Goal: Use online tool/utility: Utilize a website feature to perform a specific function

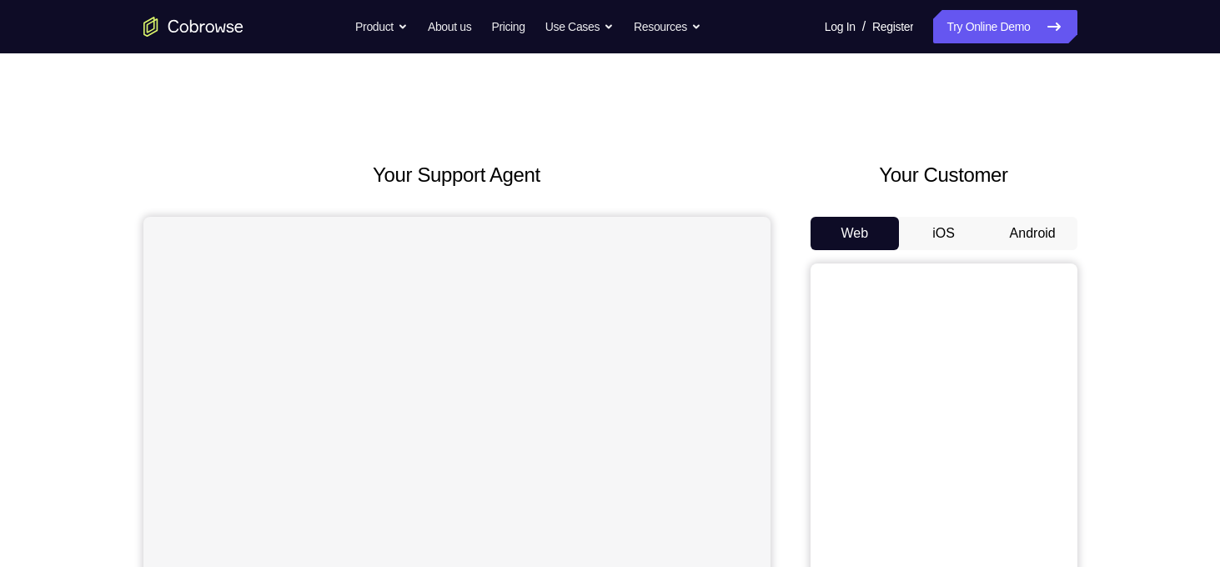
click at [1031, 243] on button "Android" at bounding box center [1032, 233] width 89 height 33
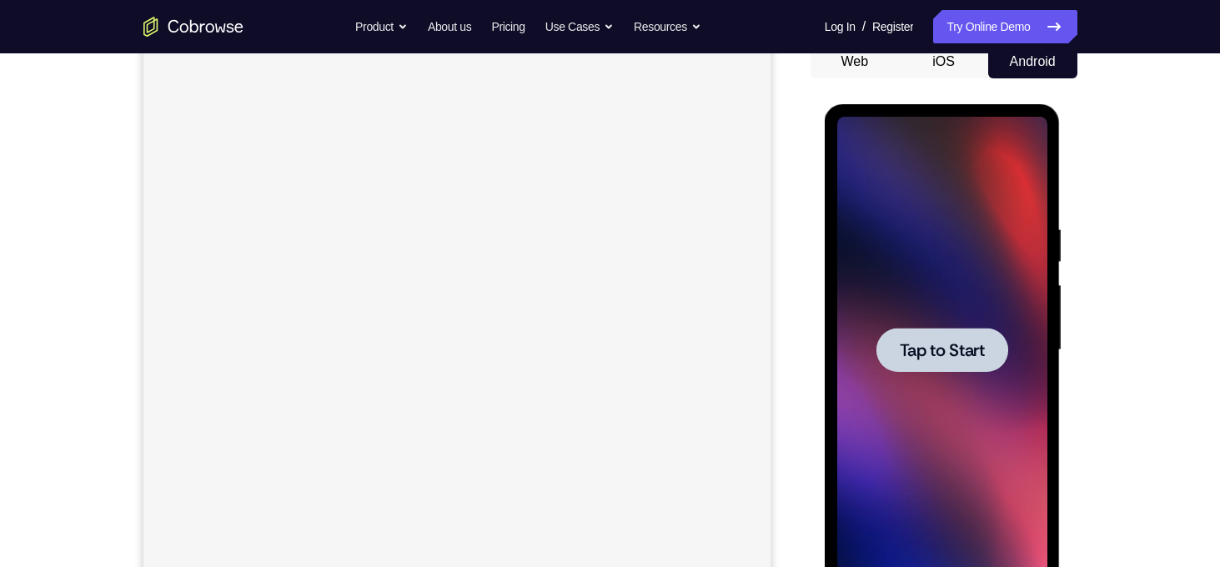
click at [958, 342] on span "Tap to Start" at bounding box center [942, 350] width 85 height 17
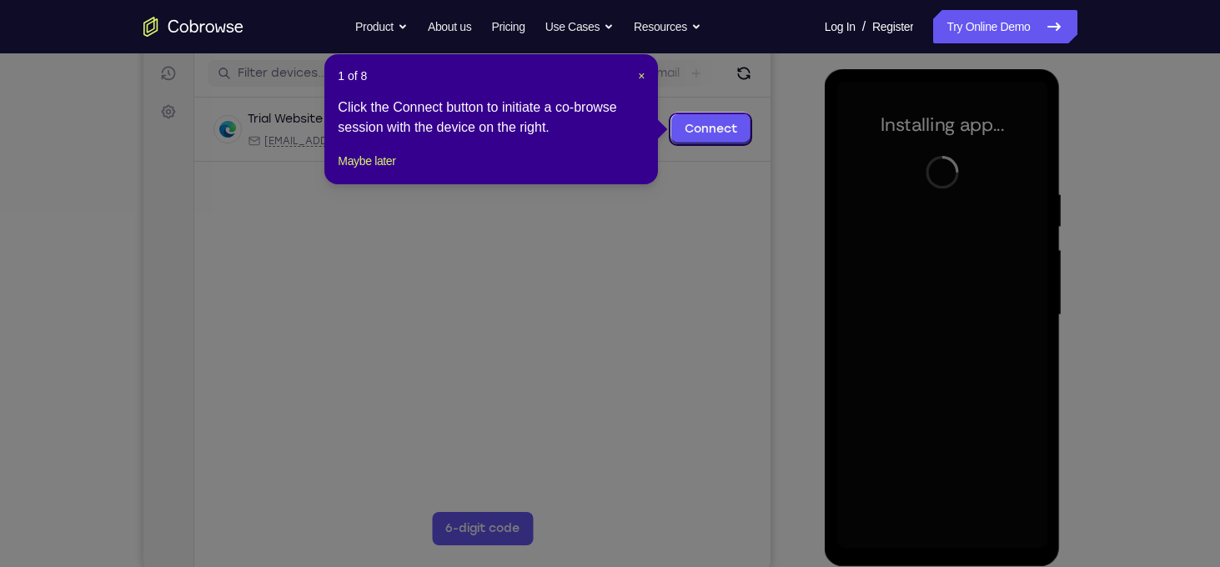
scroll to position [209, 0]
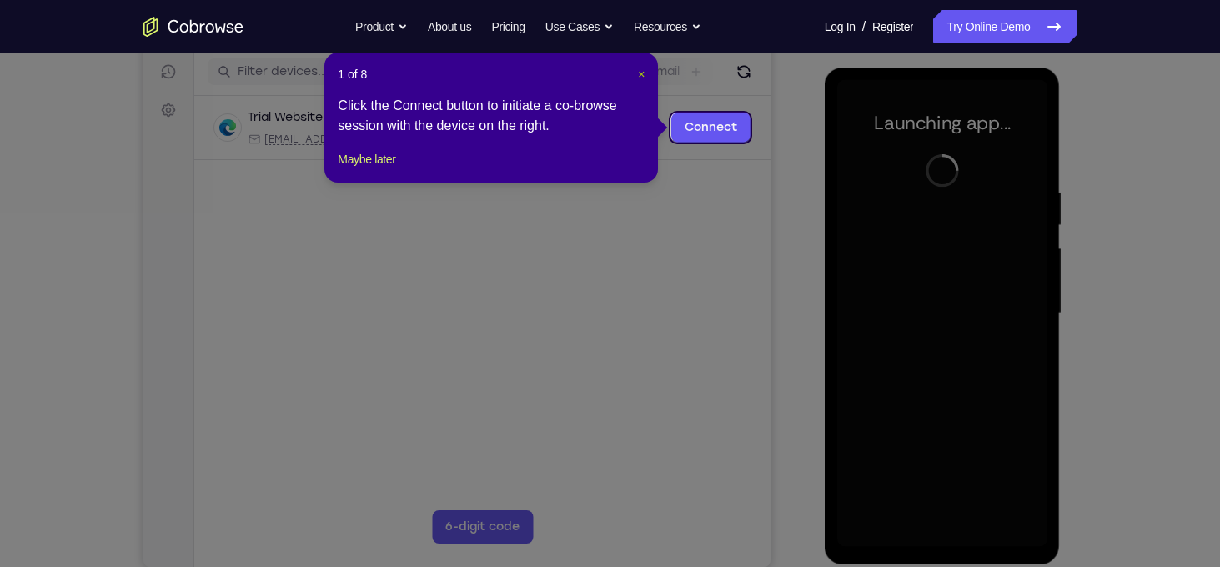
click at [638, 71] on span "×" at bounding box center [641, 74] width 7 height 13
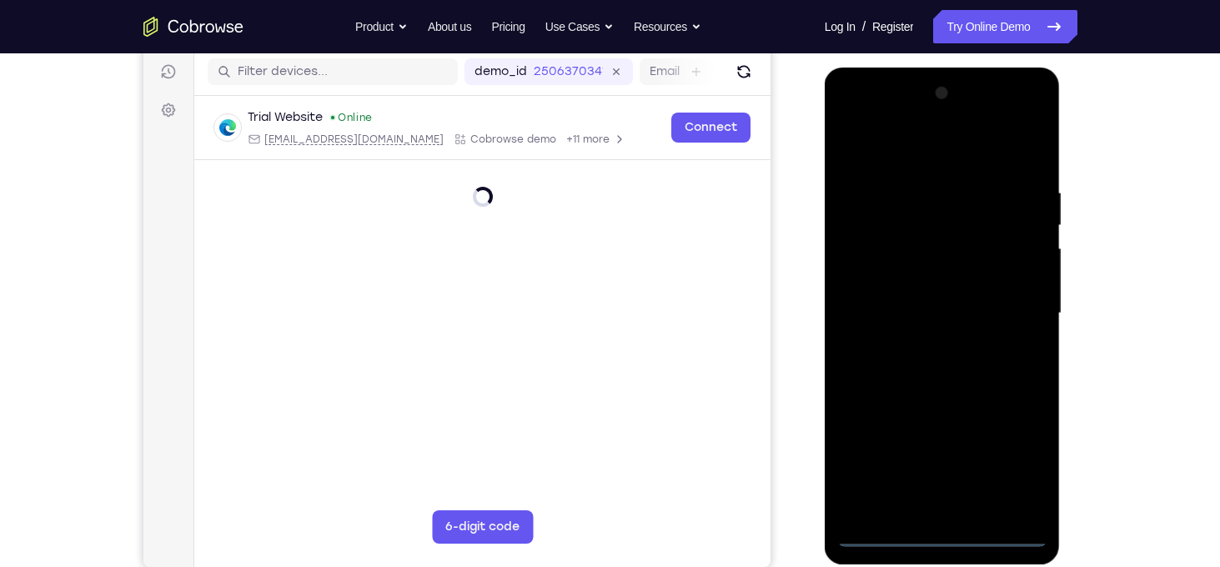
click at [948, 541] on div at bounding box center [942, 313] width 210 height 467
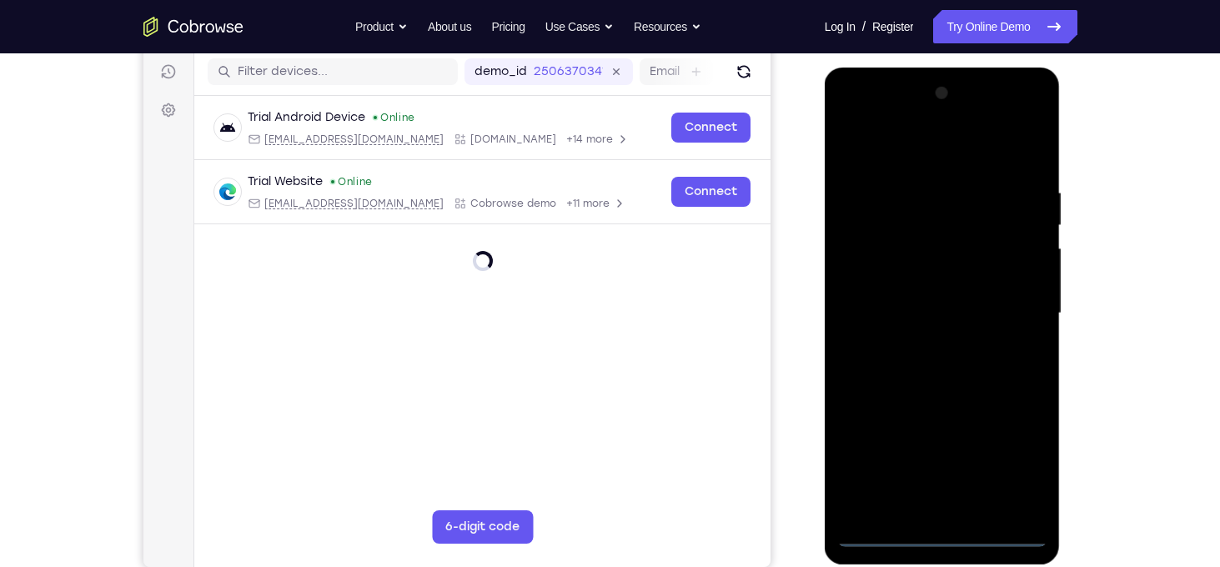
click at [1026, 458] on div at bounding box center [942, 313] width 210 height 467
click at [924, 148] on div at bounding box center [942, 313] width 210 height 467
click at [1018, 310] on div at bounding box center [942, 313] width 210 height 467
click at [931, 511] on div at bounding box center [942, 313] width 210 height 467
click at [928, 328] on div at bounding box center [942, 313] width 210 height 467
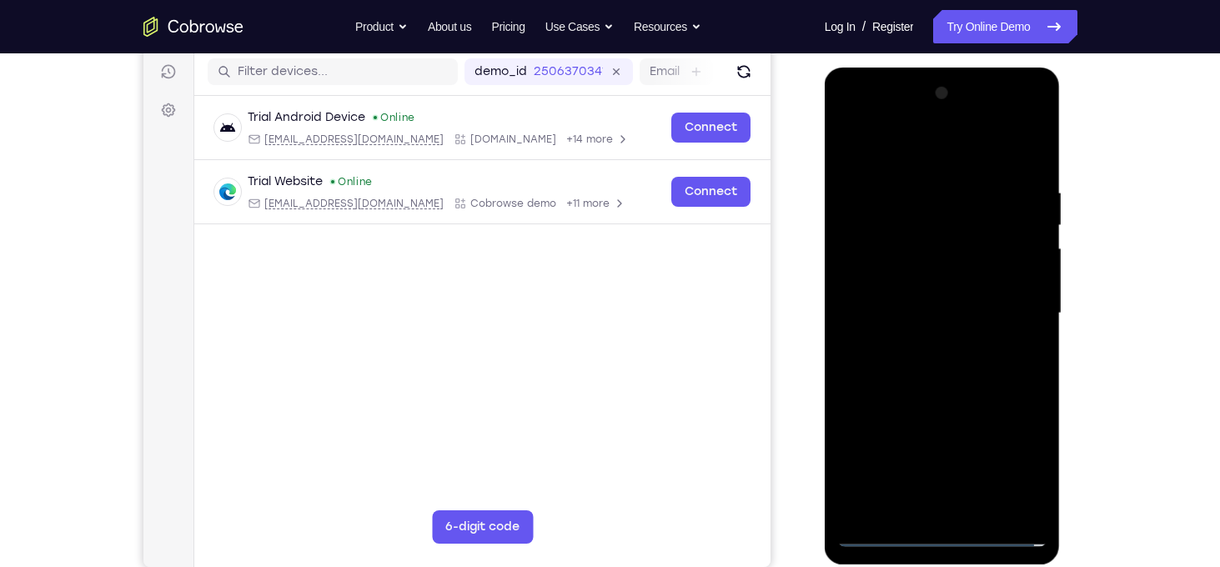
click at [897, 541] on div at bounding box center [942, 313] width 210 height 467
click at [868, 279] on div at bounding box center [942, 313] width 210 height 467
click at [961, 511] on div at bounding box center [942, 313] width 210 height 467
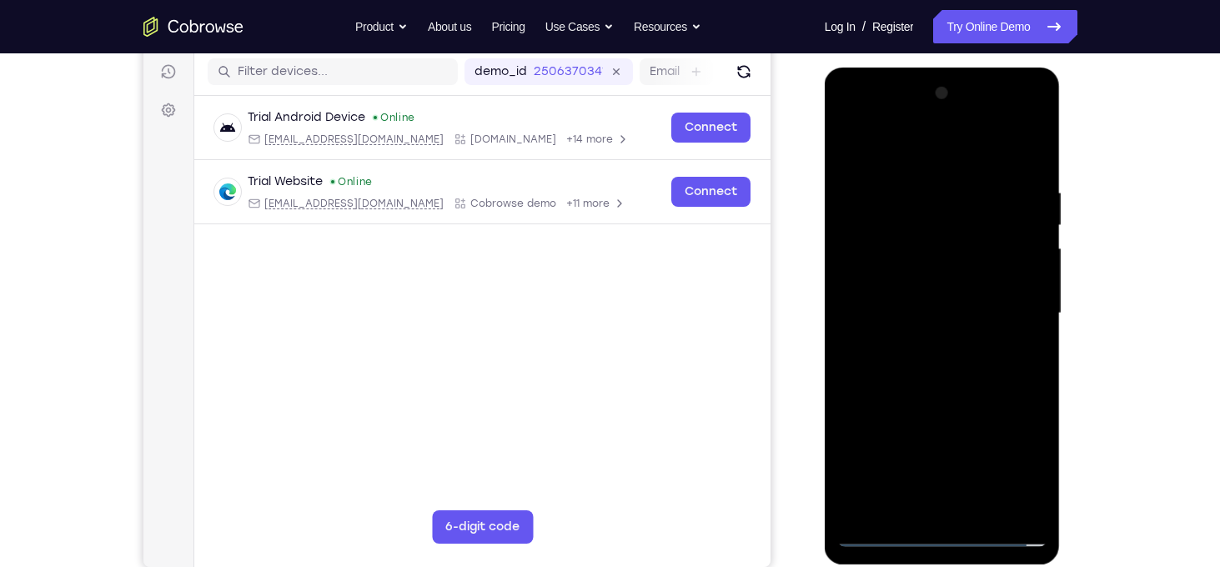
click at [907, 294] on div at bounding box center [942, 313] width 210 height 467
click at [914, 281] on div at bounding box center [942, 313] width 210 height 467
click at [936, 306] on div at bounding box center [942, 313] width 210 height 467
click at [968, 390] on div at bounding box center [942, 313] width 210 height 467
click at [1015, 154] on div at bounding box center [942, 313] width 210 height 467
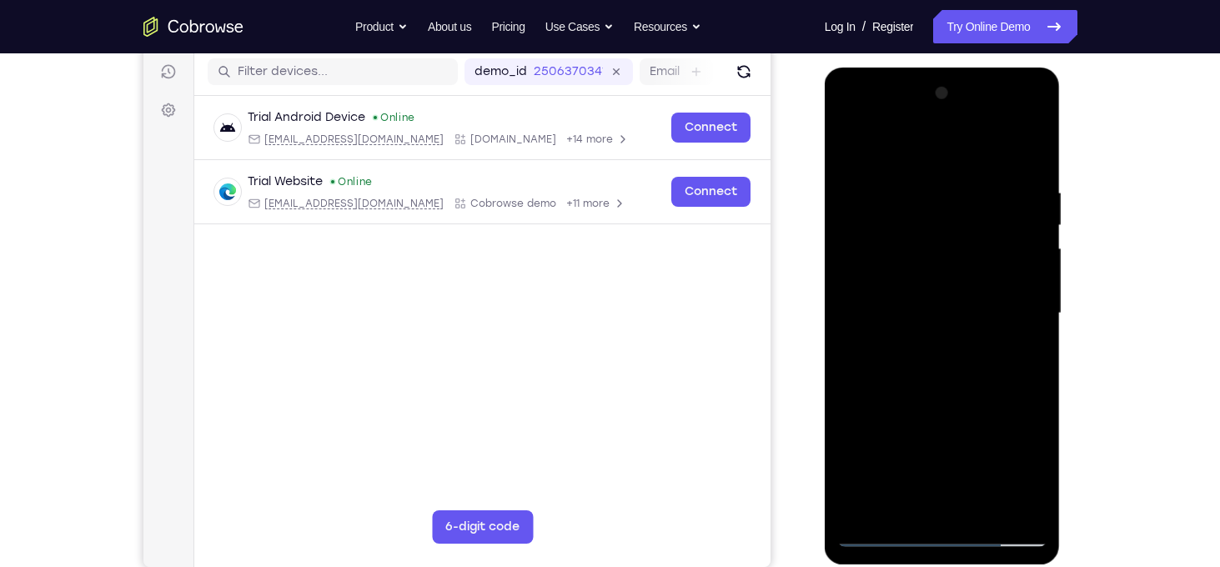
click at [921, 187] on div at bounding box center [942, 313] width 210 height 467
click at [1021, 242] on div at bounding box center [942, 313] width 210 height 467
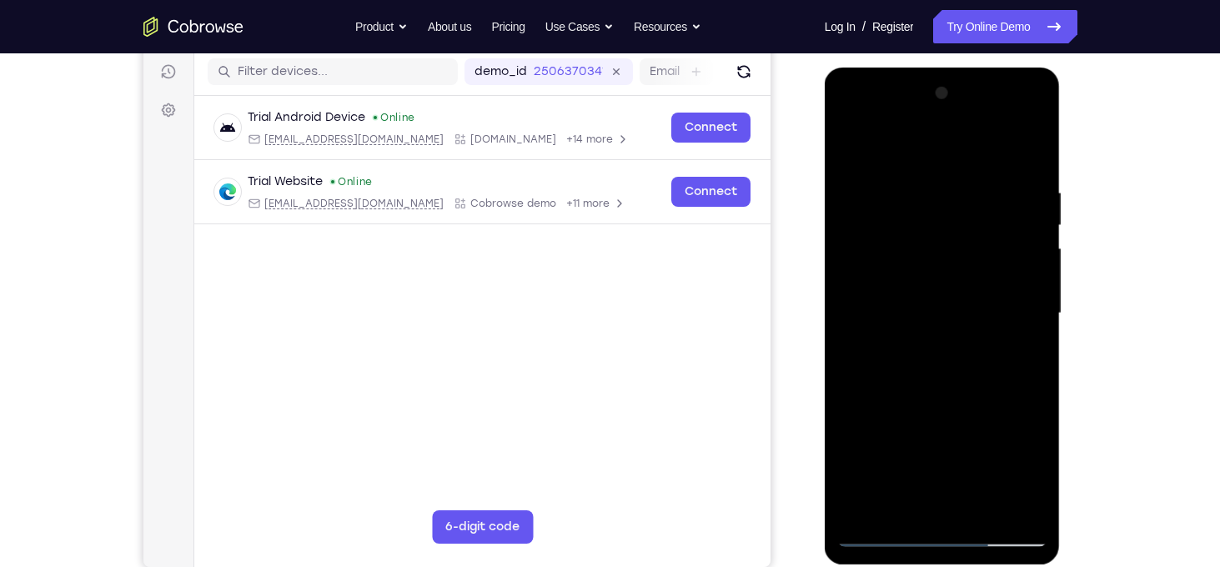
click at [1021, 242] on div at bounding box center [942, 313] width 210 height 467
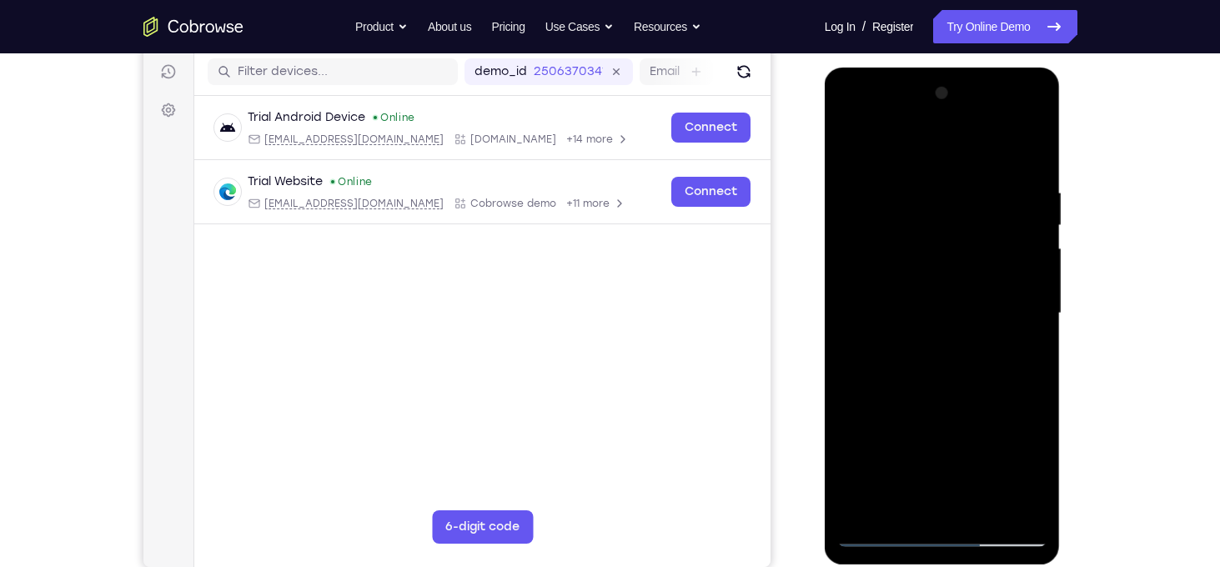
click at [1025, 153] on div at bounding box center [942, 313] width 210 height 467
click at [859, 512] on div at bounding box center [942, 313] width 210 height 467
click at [985, 505] on div at bounding box center [942, 313] width 210 height 467
click at [955, 406] on div at bounding box center [942, 313] width 210 height 467
click at [955, 395] on div at bounding box center [942, 313] width 210 height 467
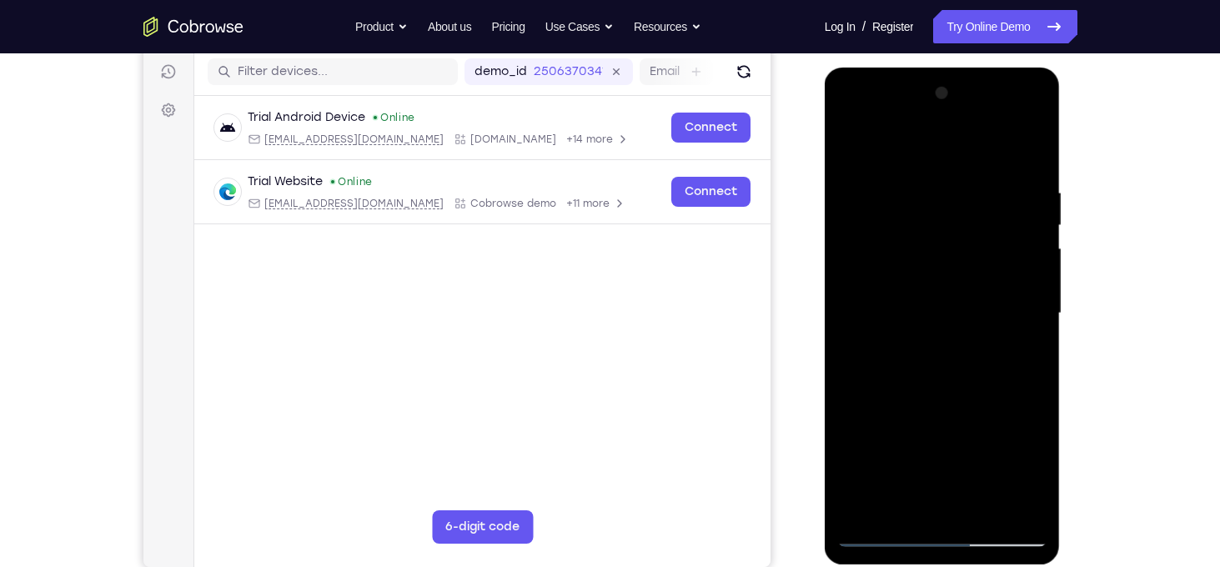
click at [885, 530] on div at bounding box center [942, 313] width 210 height 467
drag, startPoint x: 942, startPoint y: 209, endPoint x: 948, endPoint y: 418, distance: 208.6
click at [948, 418] on div at bounding box center [942, 313] width 210 height 467
click at [1008, 274] on div at bounding box center [942, 313] width 210 height 467
click at [859, 145] on div at bounding box center [942, 313] width 210 height 467
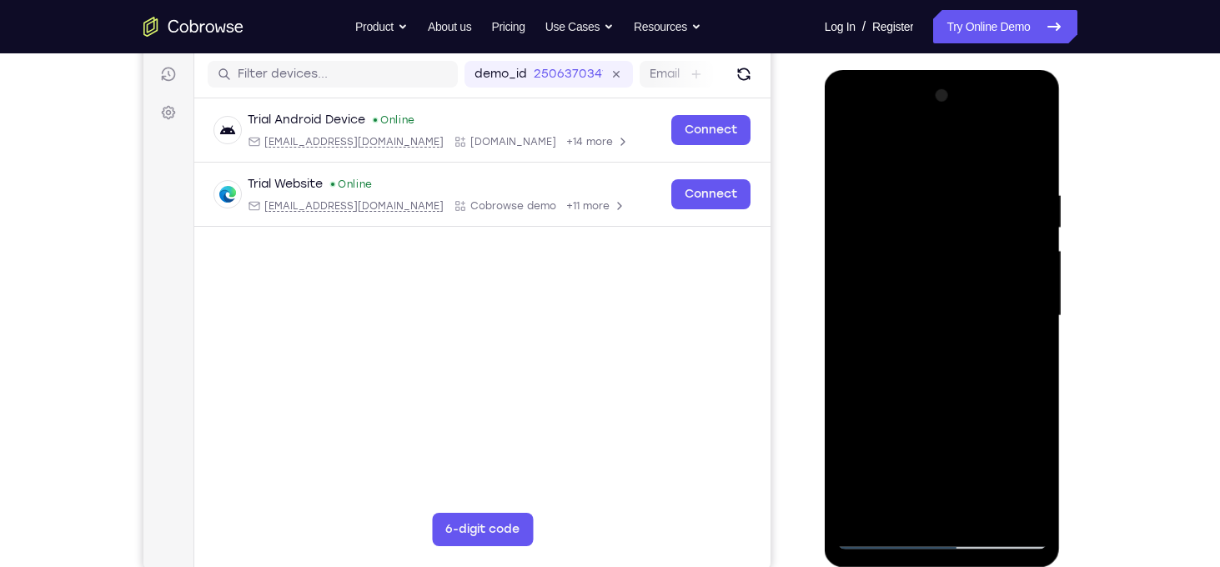
scroll to position [205, 0]
click at [853, 141] on div at bounding box center [942, 316] width 210 height 467
click at [929, 191] on div at bounding box center [942, 316] width 210 height 467
click at [1003, 239] on div at bounding box center [942, 316] width 210 height 467
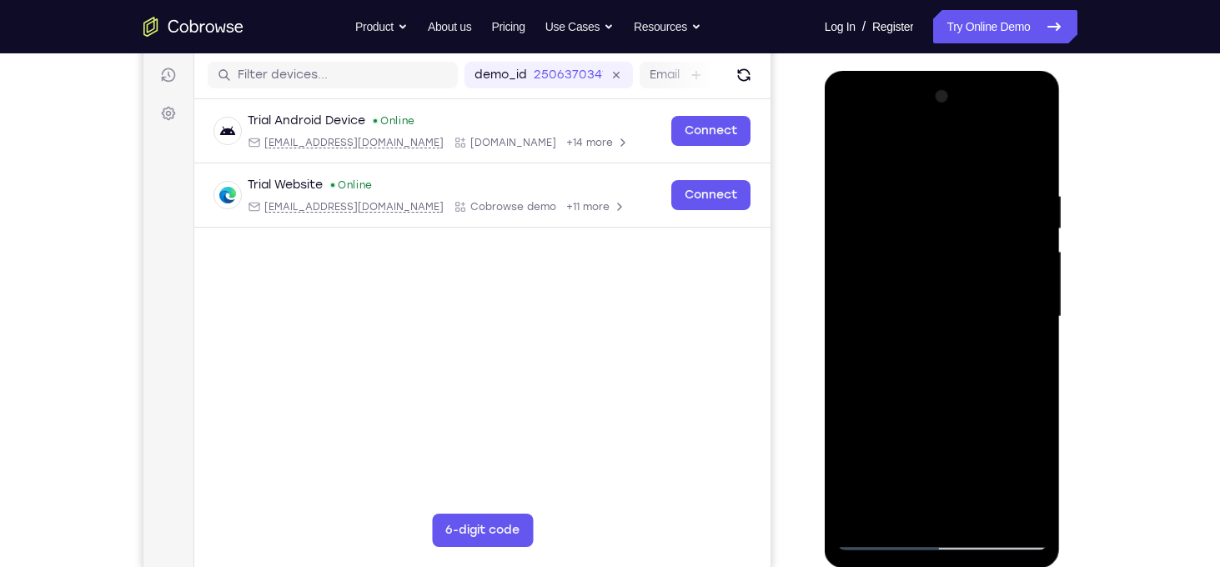
click at [1003, 239] on div at bounding box center [942, 316] width 210 height 467
drag, startPoint x: 1018, startPoint y: 233, endPoint x: 883, endPoint y: 227, distance: 135.2
click at [883, 227] on div at bounding box center [942, 316] width 210 height 467
drag, startPoint x: 987, startPoint y: 269, endPoint x: 767, endPoint y: 296, distance: 221.0
click at [825, 296] on html "Online web based iOS Simulators and Android Emulators. Run iPhone, iPad, Mobile…" at bounding box center [944, 321] width 238 height 500
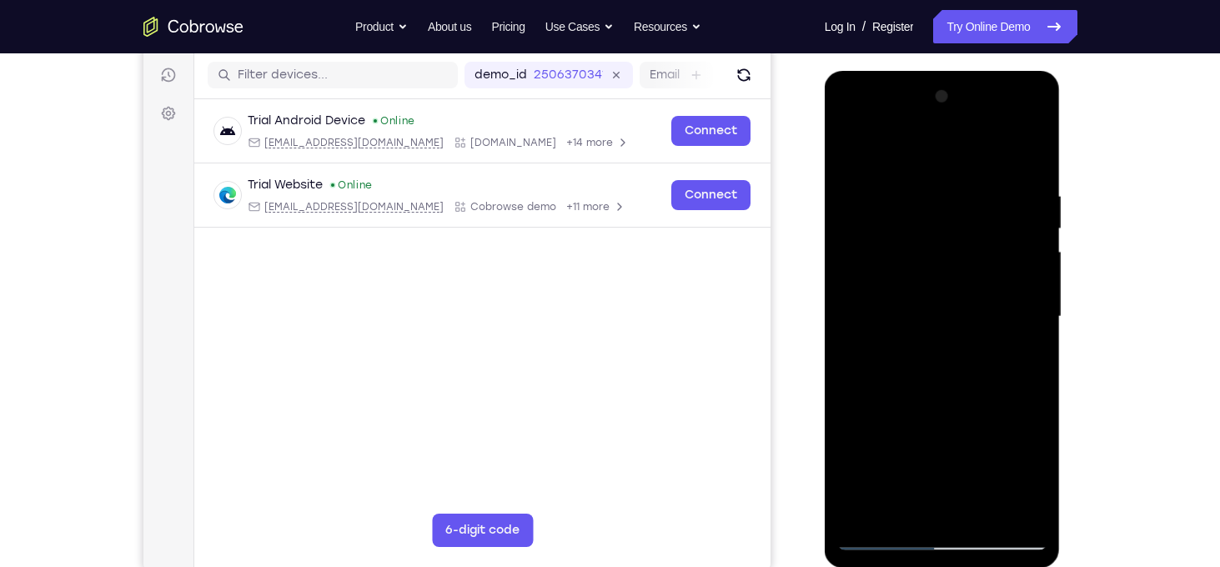
drag, startPoint x: 1034, startPoint y: 282, endPoint x: 676, endPoint y: 306, distance: 358.6
click at [825, 306] on html "Online web based iOS Simulators and Android Emulators. Run iPhone, iPad, Mobile…" at bounding box center [944, 321] width 238 height 500
click at [1012, 273] on div at bounding box center [942, 316] width 210 height 467
click at [1013, 279] on div at bounding box center [942, 316] width 210 height 467
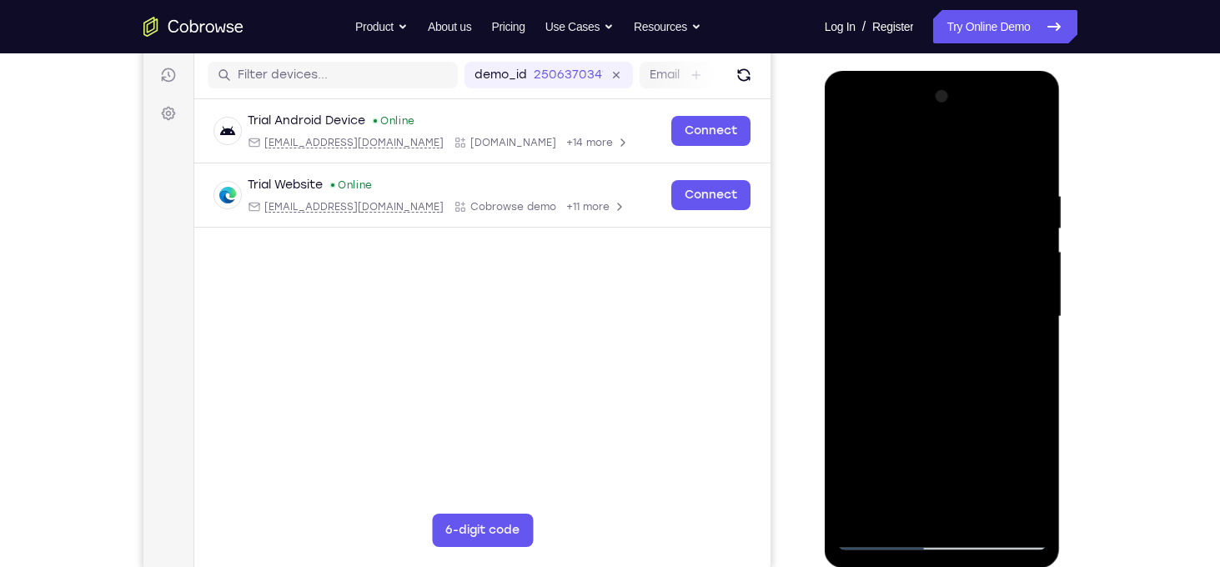
click at [1031, 159] on div at bounding box center [942, 316] width 210 height 467
drag, startPoint x: 958, startPoint y: 405, endPoint x: 919, endPoint y: 163, distance: 245.9
click at [919, 163] on div at bounding box center [942, 316] width 210 height 467
drag, startPoint x: 934, startPoint y: 396, endPoint x: 932, endPoint y: 227, distance: 169.3
click at [932, 227] on div at bounding box center [942, 316] width 210 height 467
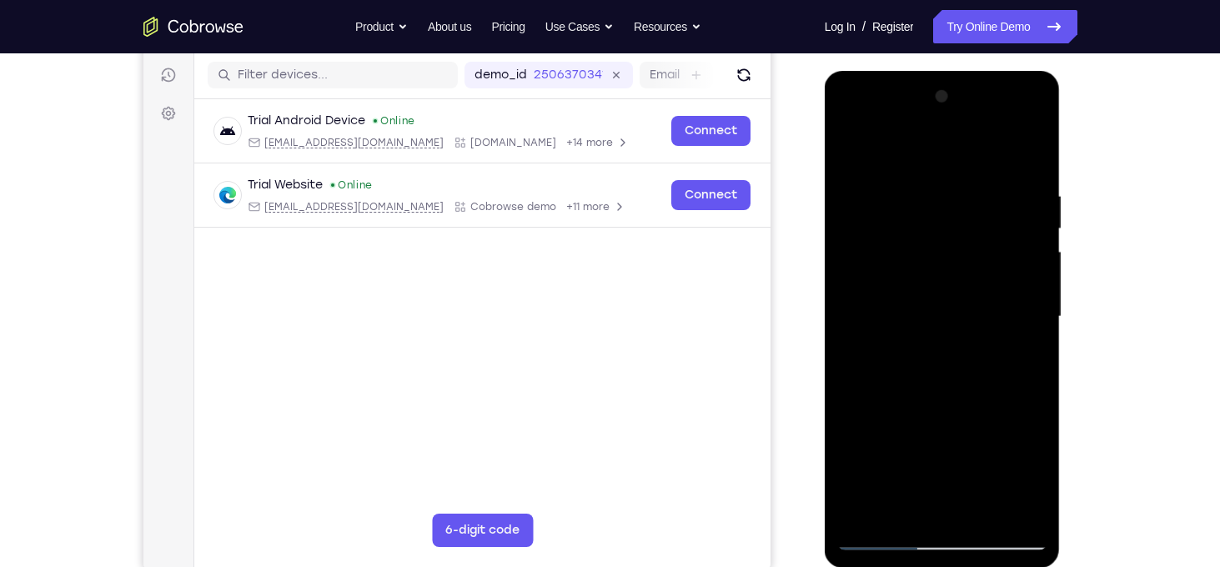
drag, startPoint x: 942, startPoint y: 404, endPoint x: 937, endPoint y: 282, distance: 121.9
click at [937, 282] on div at bounding box center [942, 316] width 210 height 467
drag, startPoint x: 948, startPoint y: 437, endPoint x: 922, endPoint y: 162, distance: 276.5
click at [922, 162] on div at bounding box center [942, 316] width 210 height 467
drag, startPoint x: 949, startPoint y: 395, endPoint x: 919, endPoint y: 73, distance: 322.5
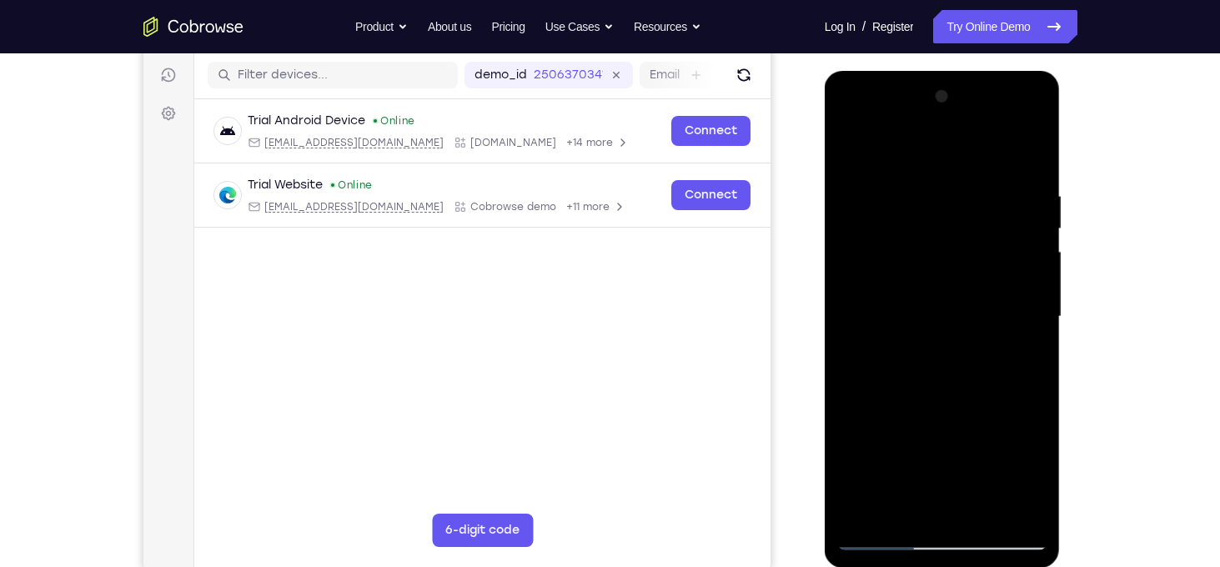
click at [919, 73] on div at bounding box center [943, 319] width 236 height 497
drag, startPoint x: 948, startPoint y: 241, endPoint x: 945, endPoint y: 264, distance: 23.6
click at [945, 264] on div at bounding box center [942, 316] width 210 height 467
click at [858, 425] on div at bounding box center [942, 316] width 210 height 467
click at [857, 425] on div at bounding box center [942, 316] width 210 height 467
